Goal: Task Accomplishment & Management: Manage account settings

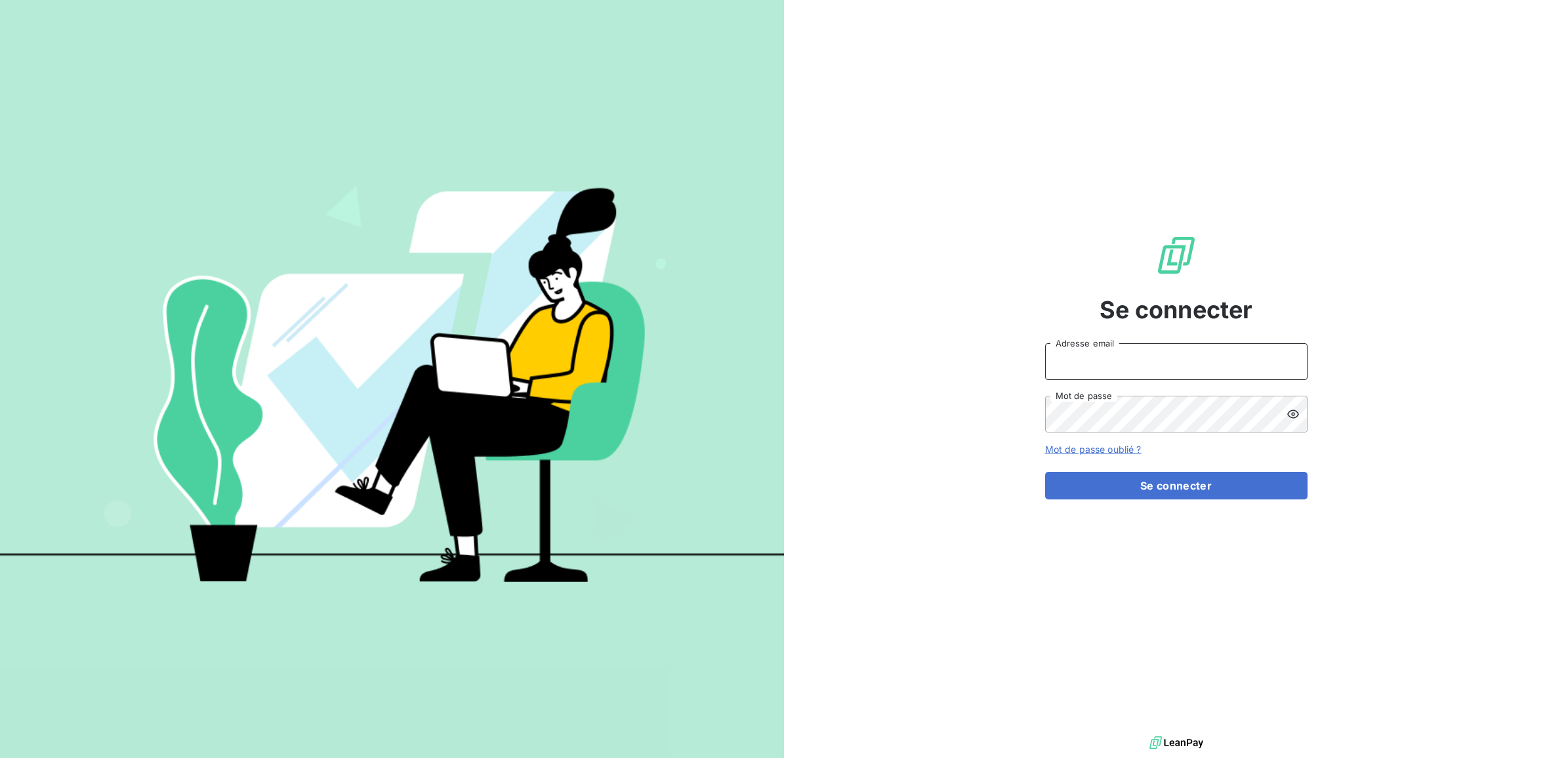
click at [1072, 359] on input "Adresse email" at bounding box center [1176, 361] width 263 height 37
click at [1105, 366] on input "Adresse email" at bounding box center [1176, 361] width 263 height 37
click at [1105, 368] on input "Adresse email" at bounding box center [1176, 361] width 263 height 37
click at [1116, 359] on input "Adresse email" at bounding box center [1176, 361] width 263 height 37
type input "[EMAIL_ADDRESS][PERSON_NAME][DOMAIN_NAME]"
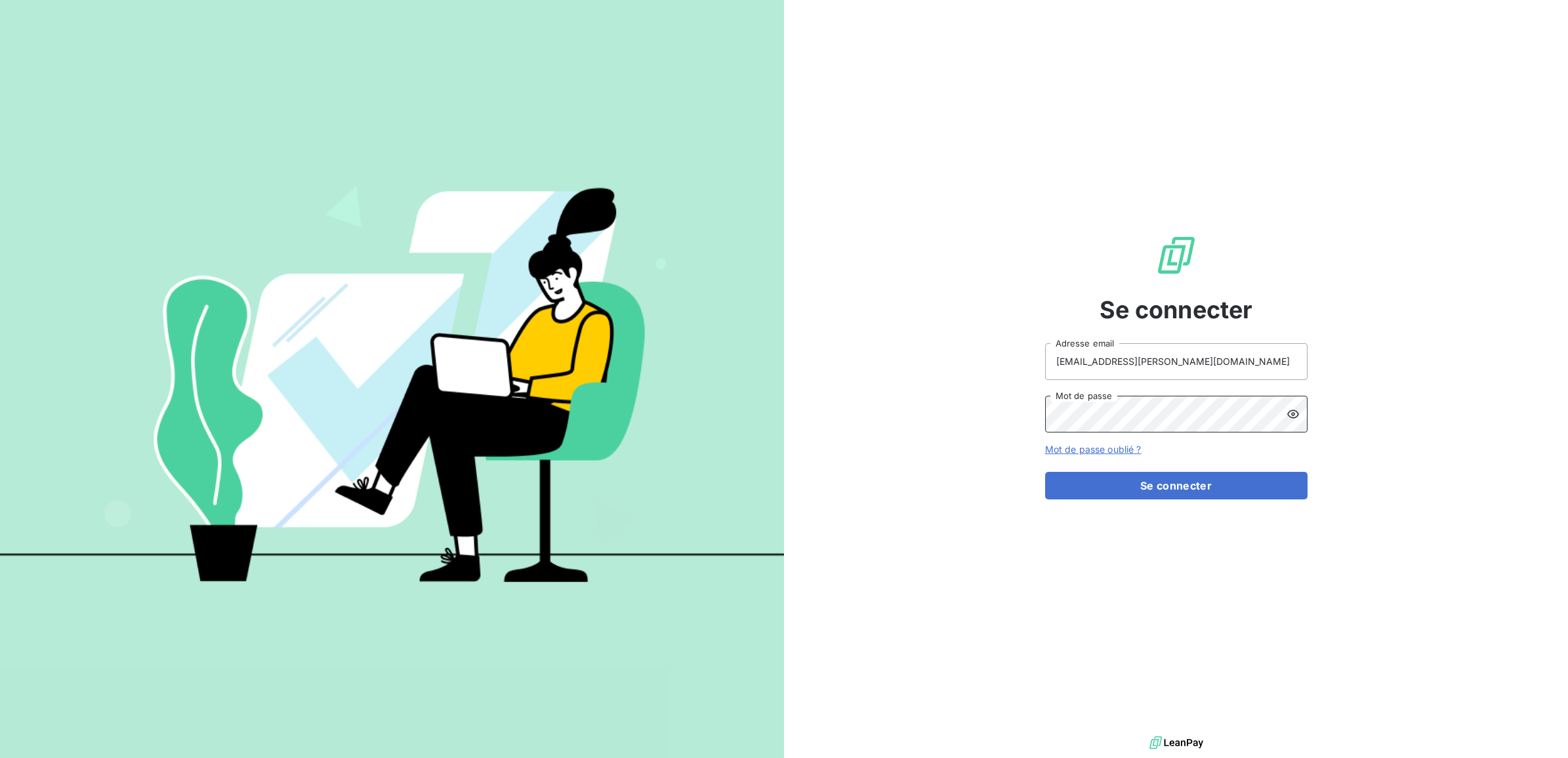
click at [1045, 472] on button "Se connecter" at bounding box center [1176, 485] width 263 height 27
